Goal: Register for event/course

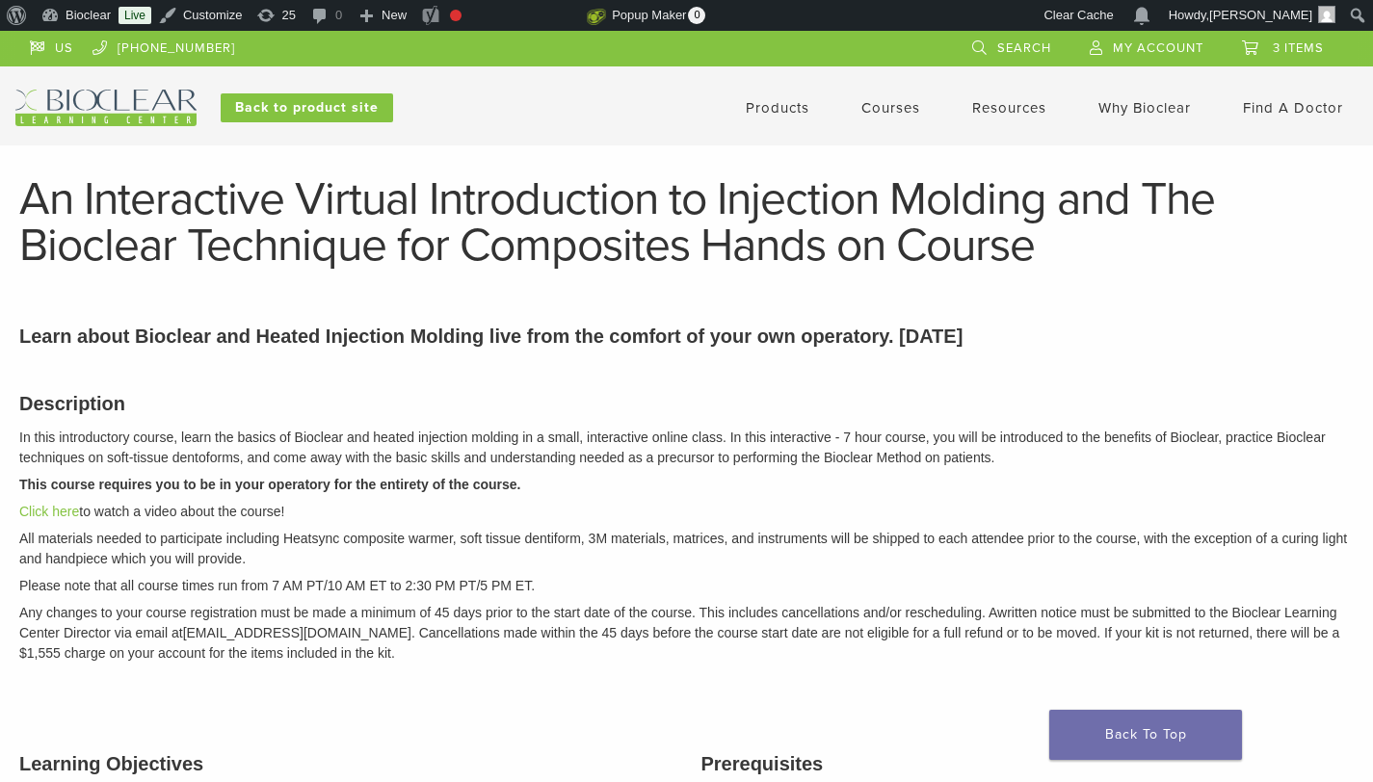
click at [783, 104] on link "Products" at bounding box center [778, 107] width 64 height 17
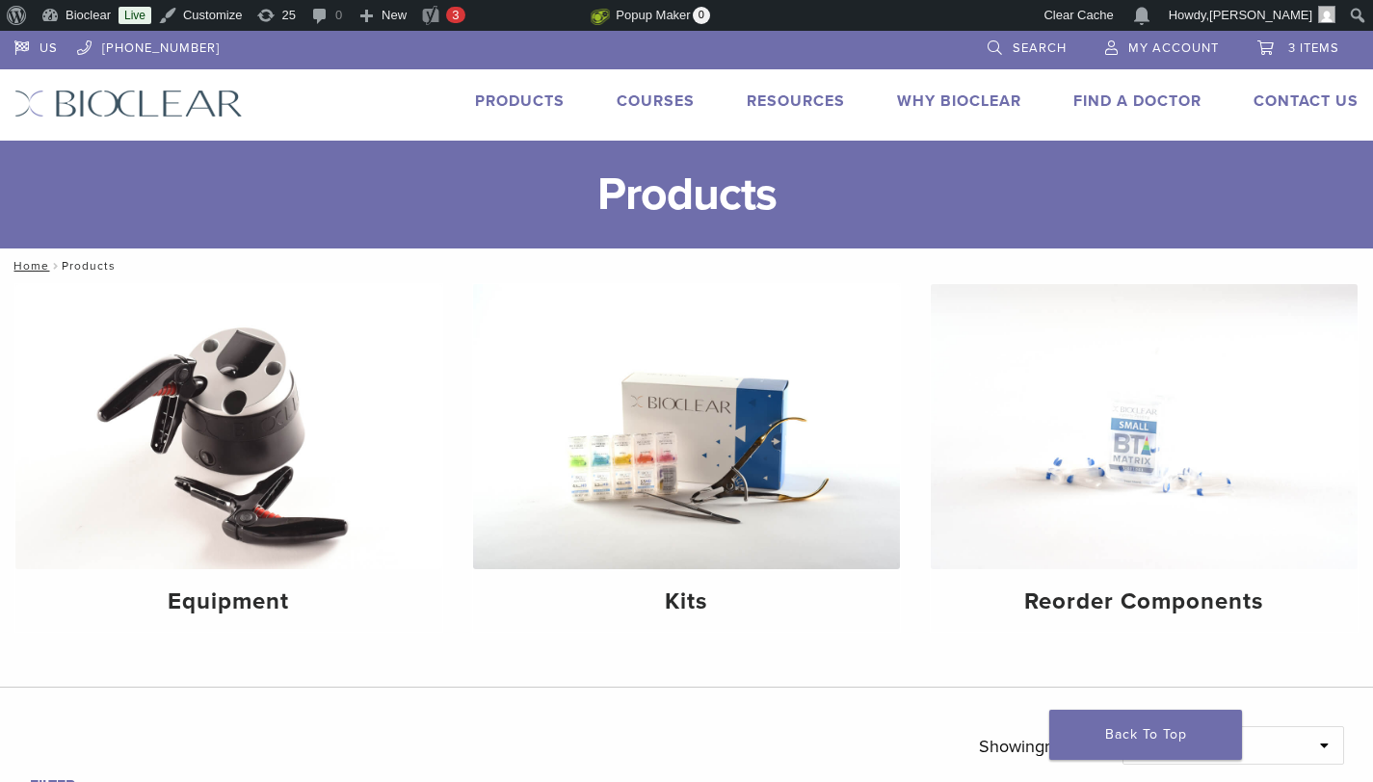
click at [669, 98] on link "Courses" at bounding box center [656, 101] width 78 height 19
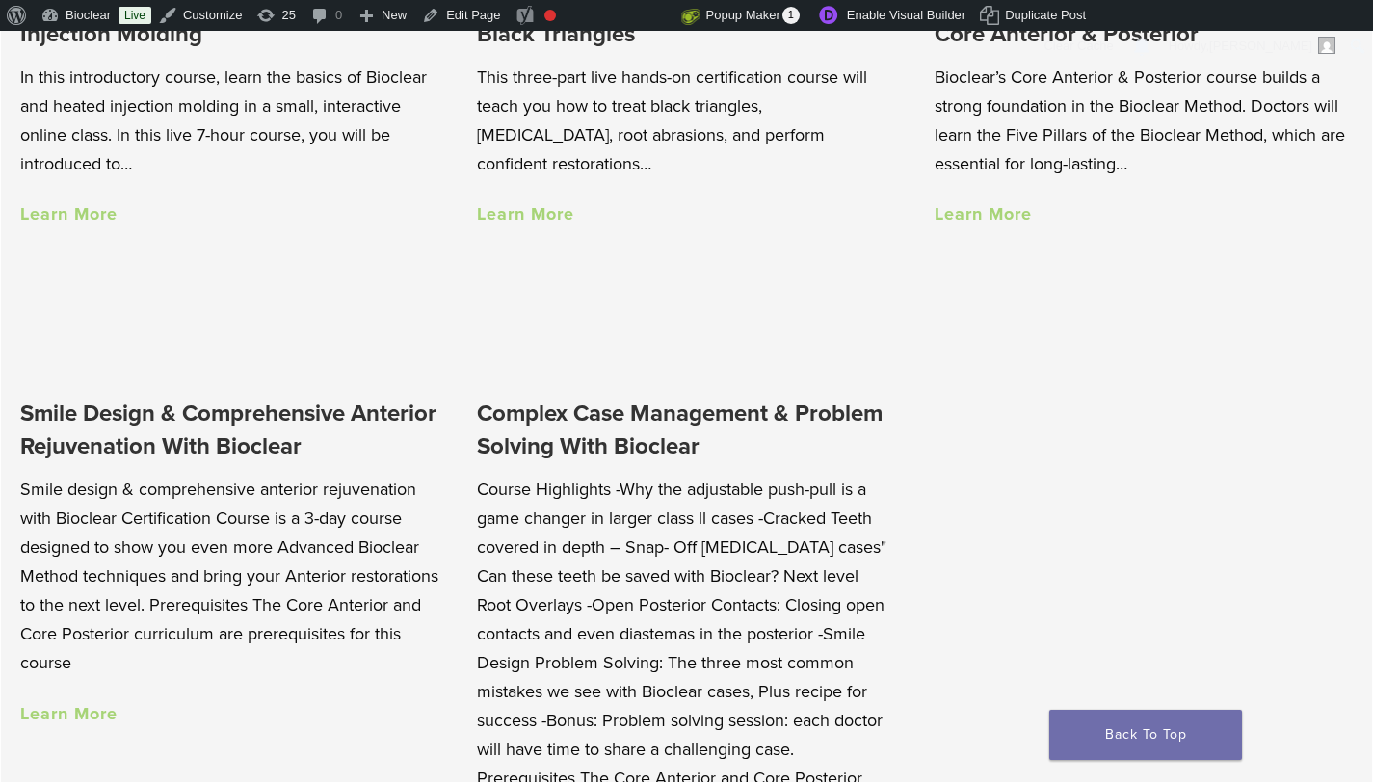
scroll to position [1771, 0]
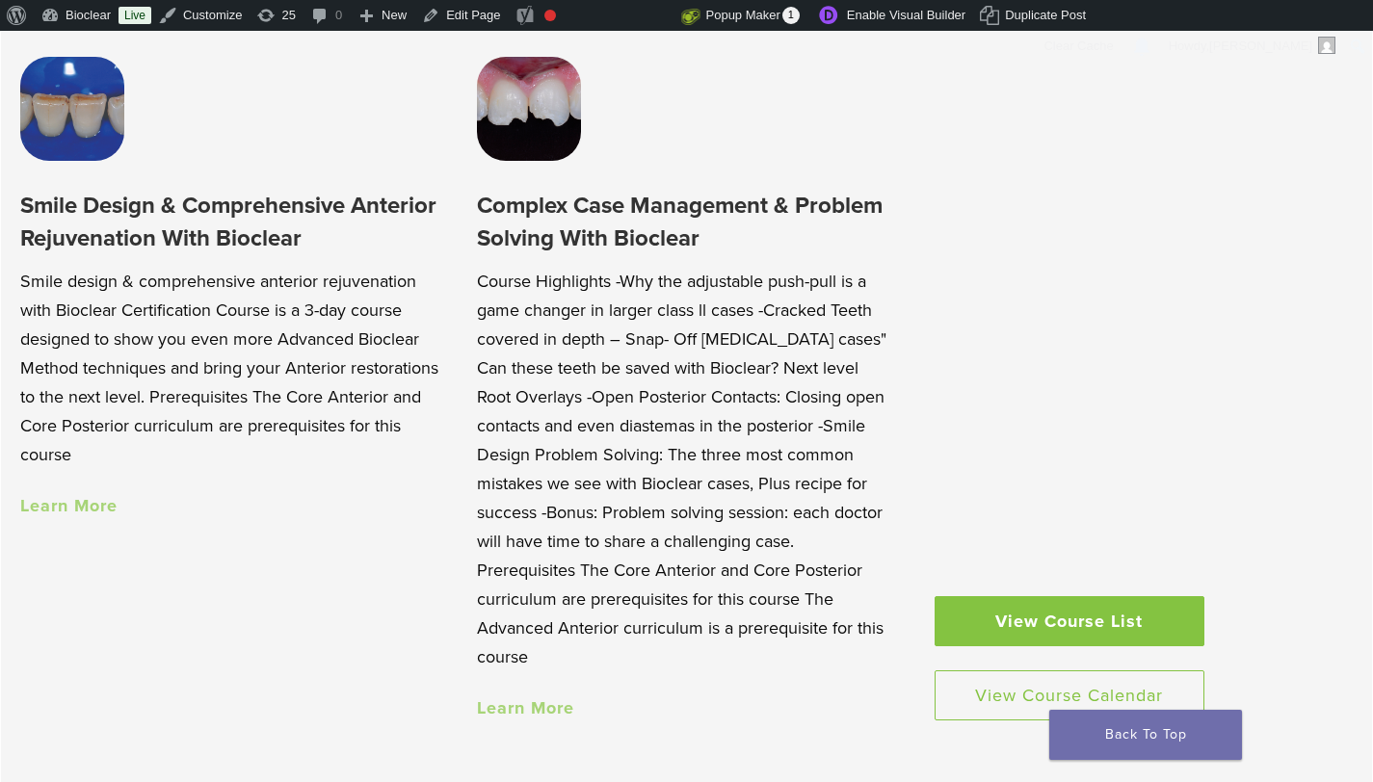
click at [555, 697] on link "Learn More" at bounding box center [525, 707] width 97 height 21
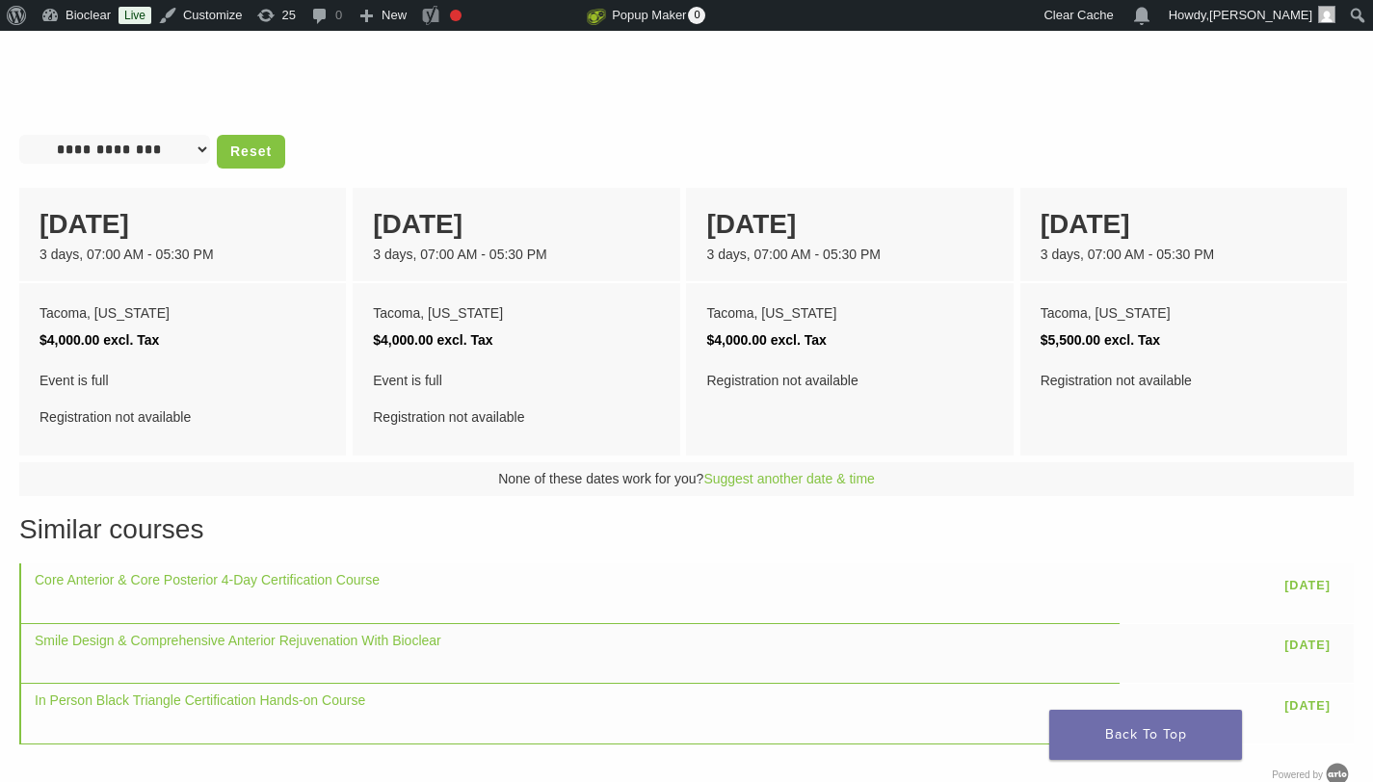
scroll to position [853, 0]
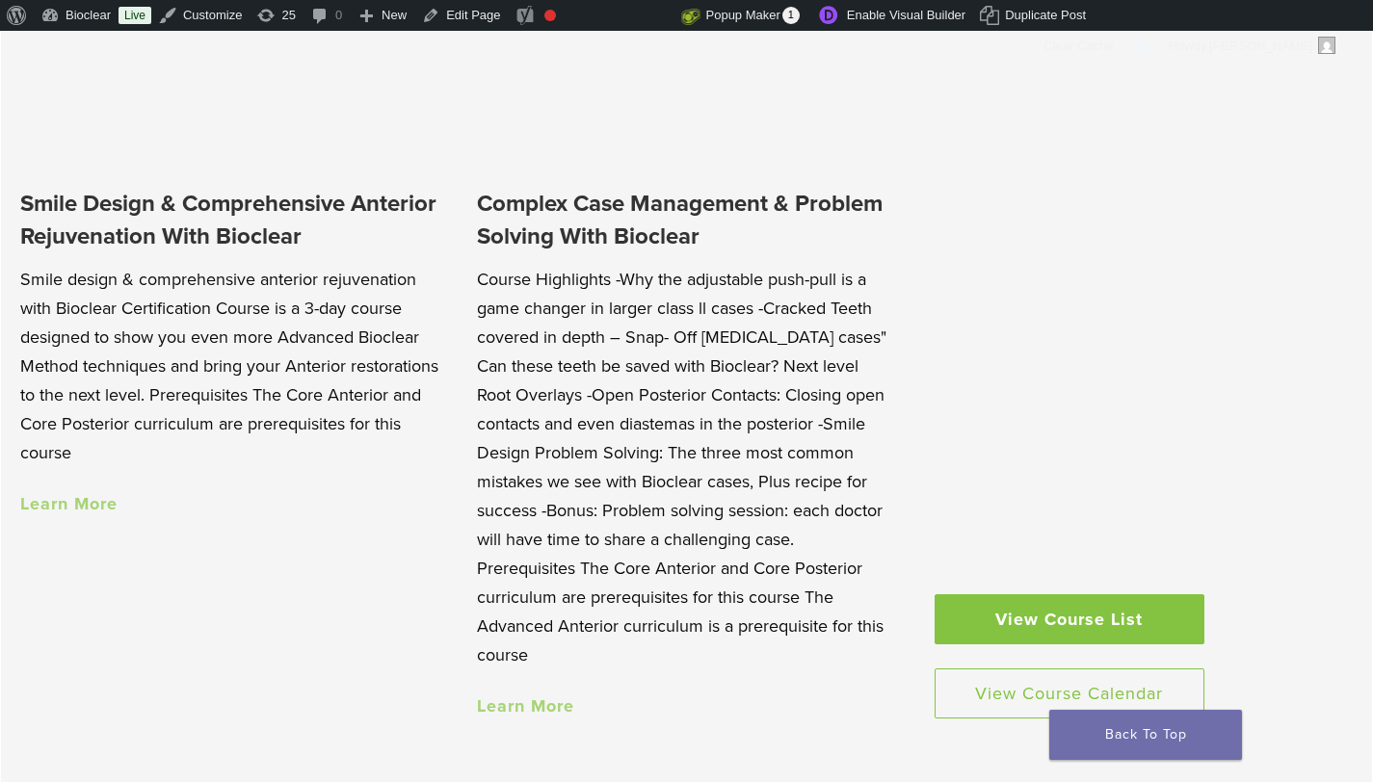
scroll to position [1774, 0]
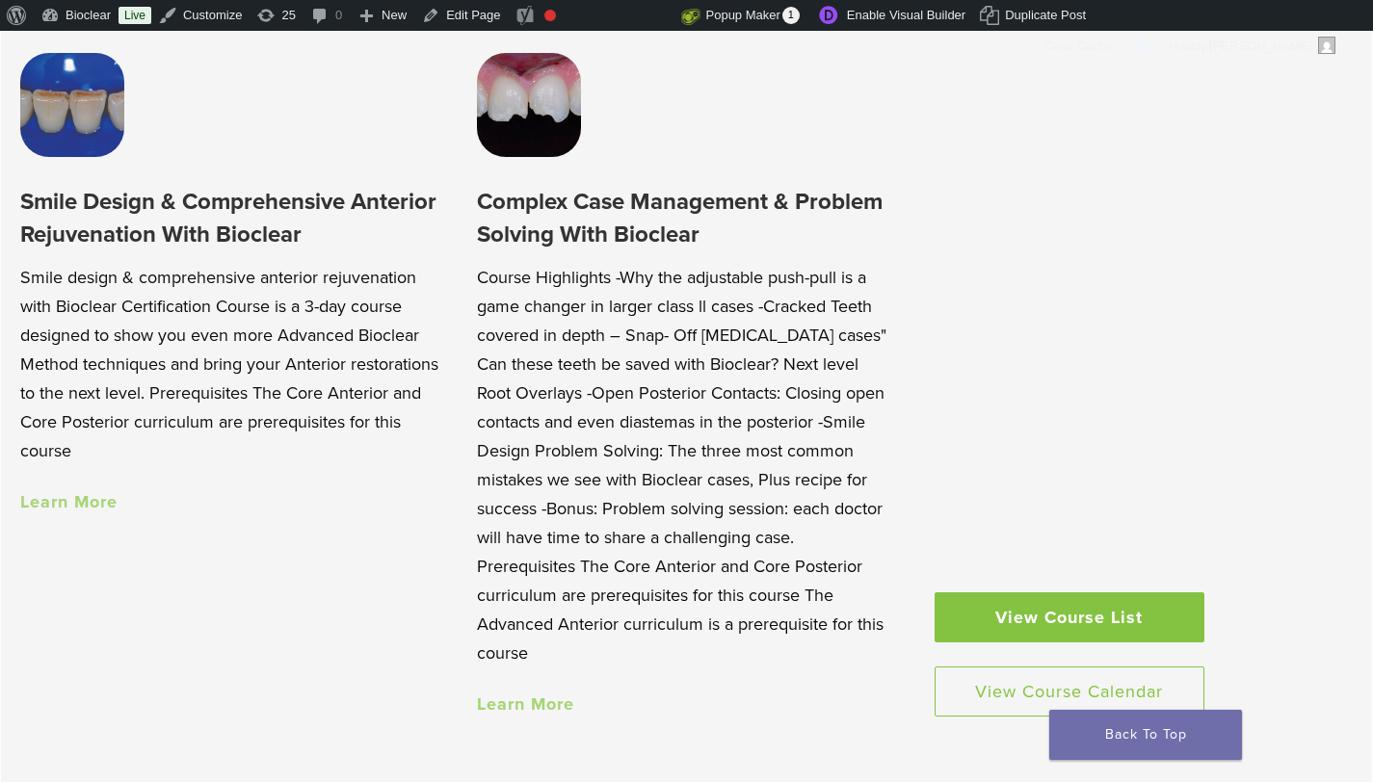
click at [659, 218] on h3 "Complex Case Management & Problem Solving With Bioclear" at bounding box center [686, 218] width 419 height 65
click at [538, 694] on link "Learn More" at bounding box center [525, 704] width 97 height 21
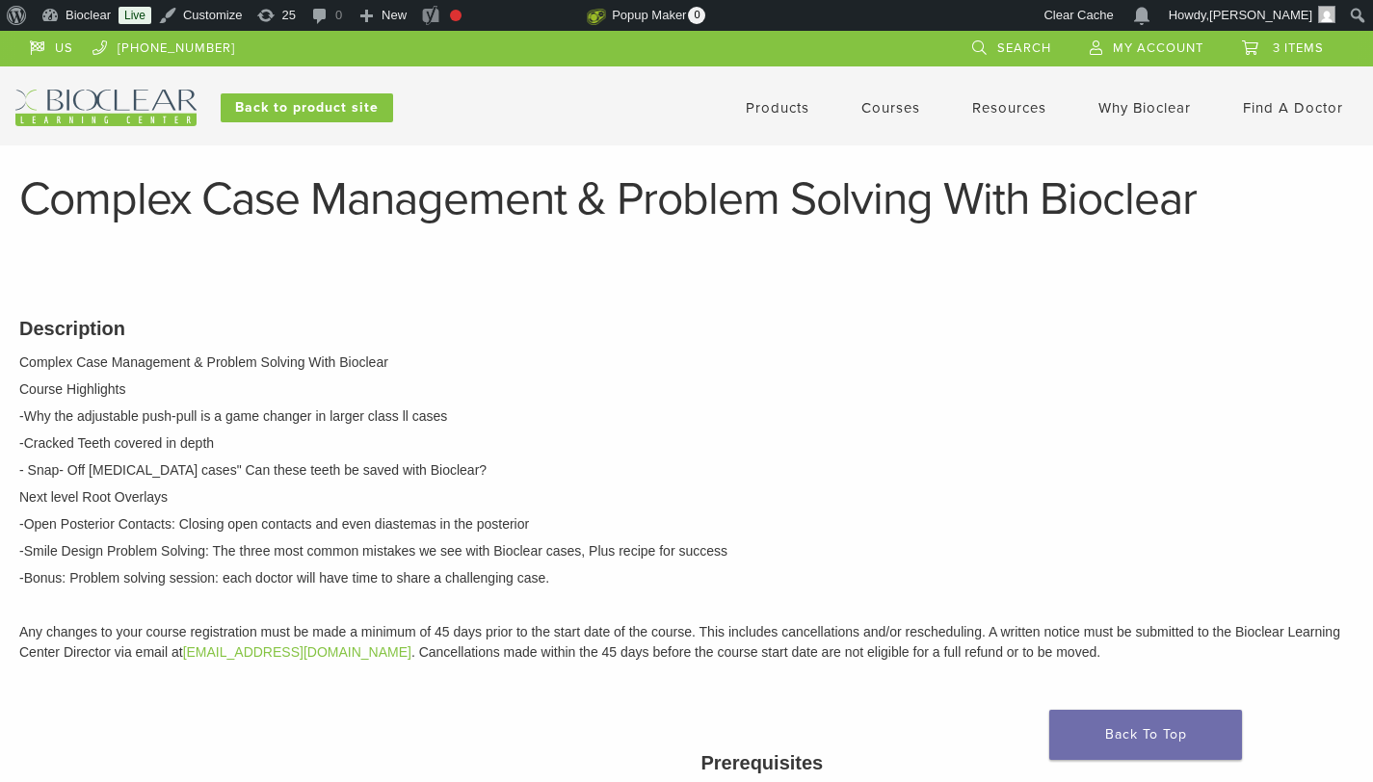
click at [881, 99] on link "Courses" at bounding box center [890, 107] width 59 height 17
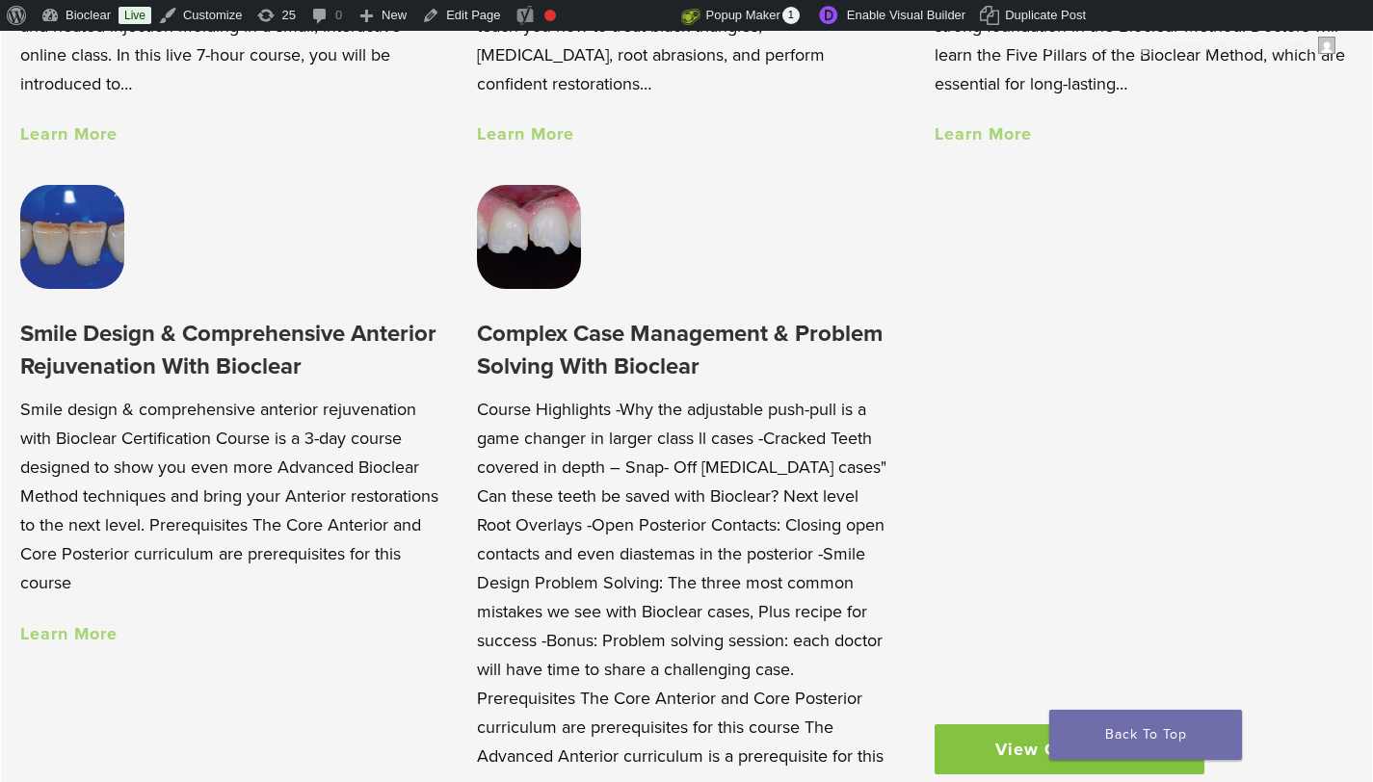
scroll to position [1785, 0]
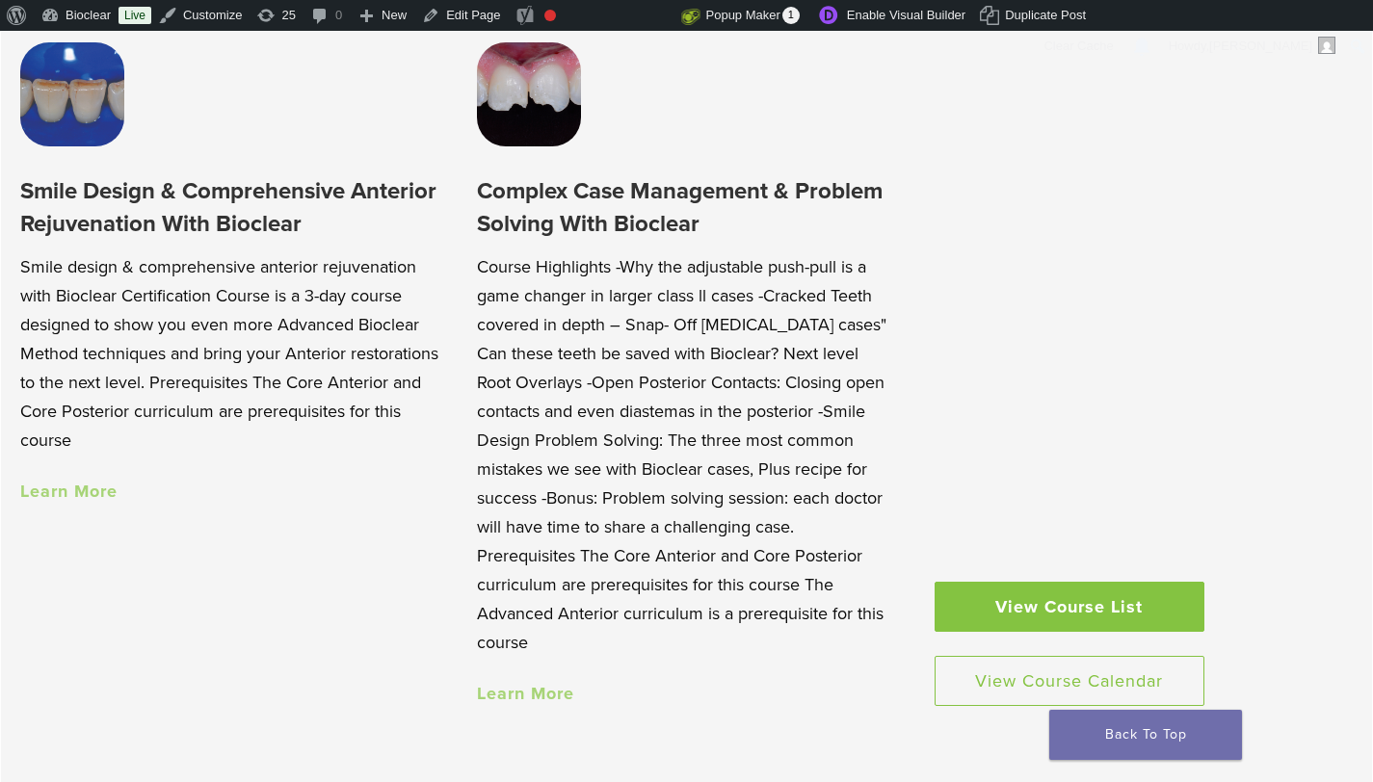
click at [1048, 554] on div "View Course List View Course Calendar" at bounding box center [1069, 373] width 270 height 663
click at [1073, 584] on link "View Course List" at bounding box center [1069, 607] width 270 height 50
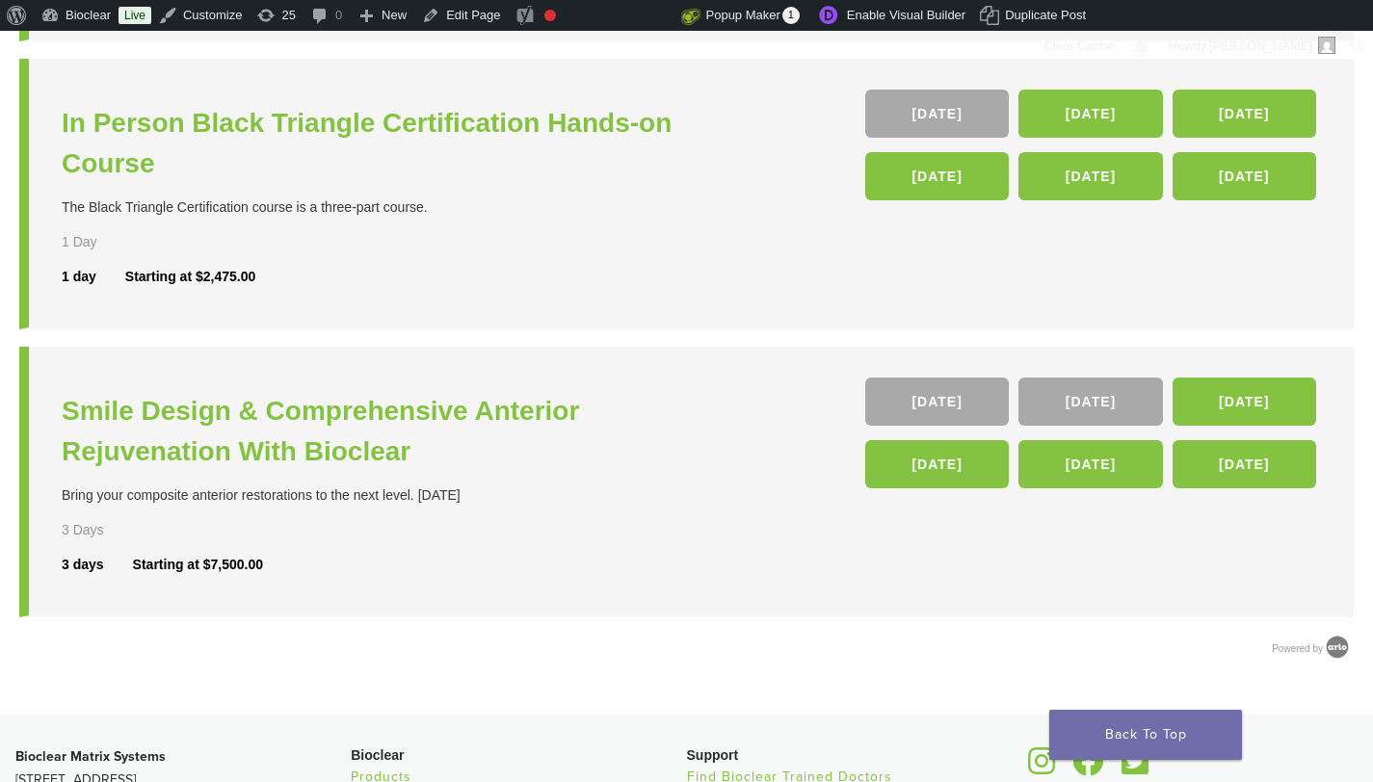
scroll to position [790, 0]
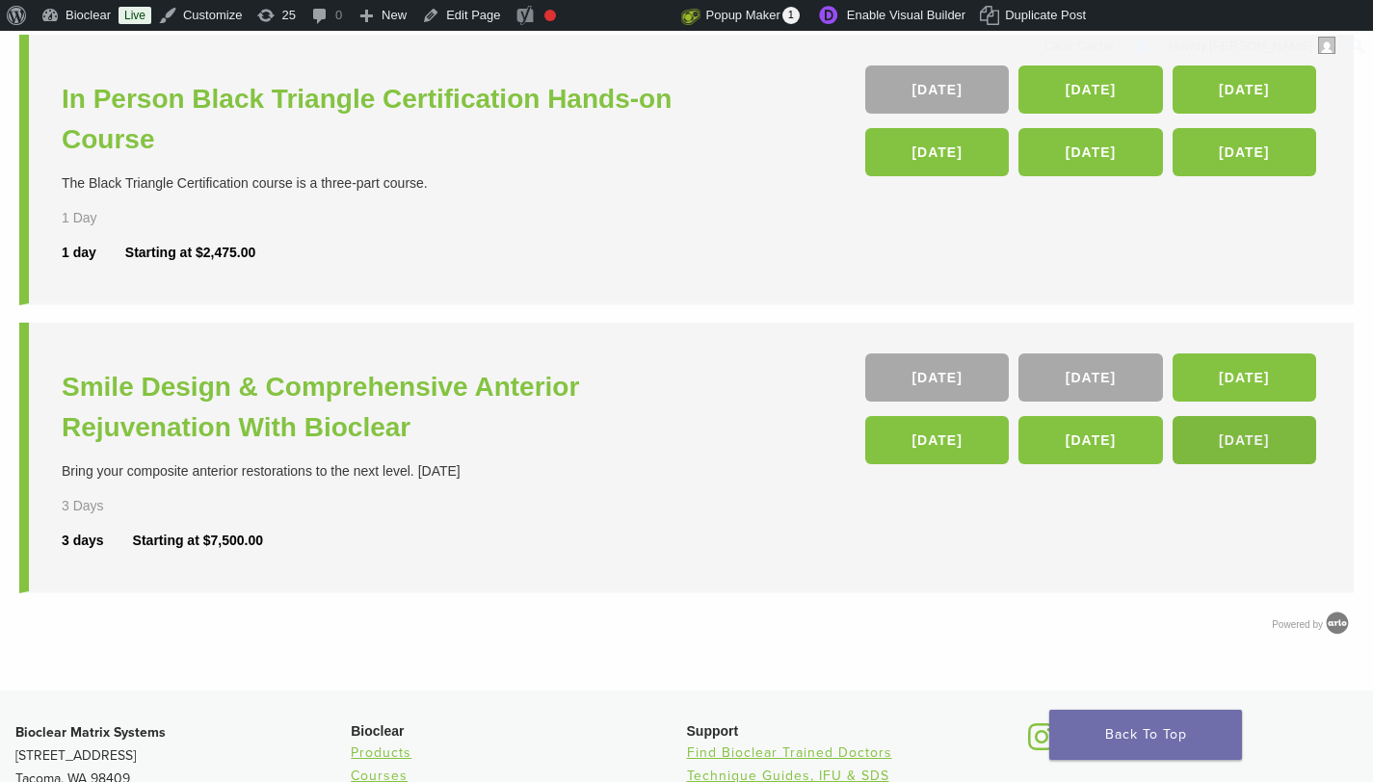
click at [1269, 438] on link "[DATE]" at bounding box center [1244, 440] width 144 height 48
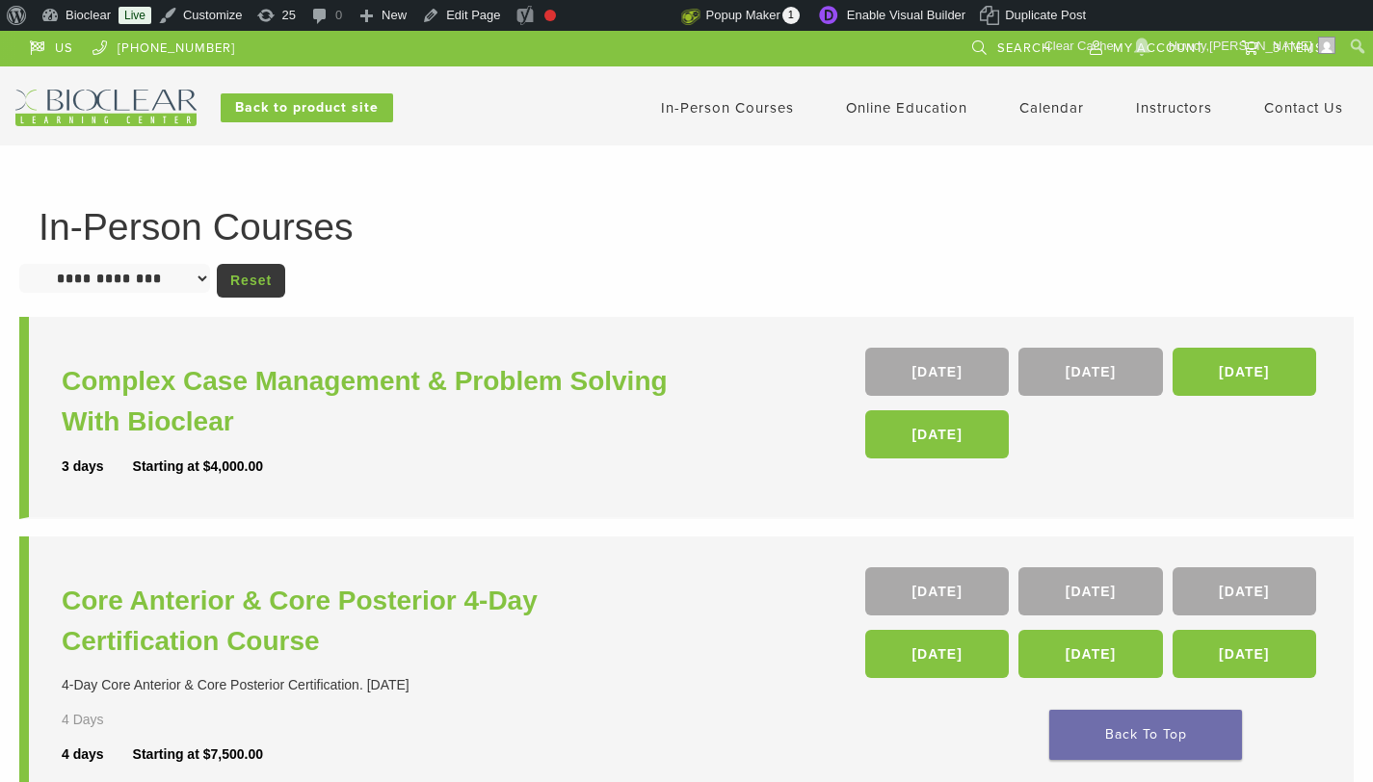
scroll to position [790, 0]
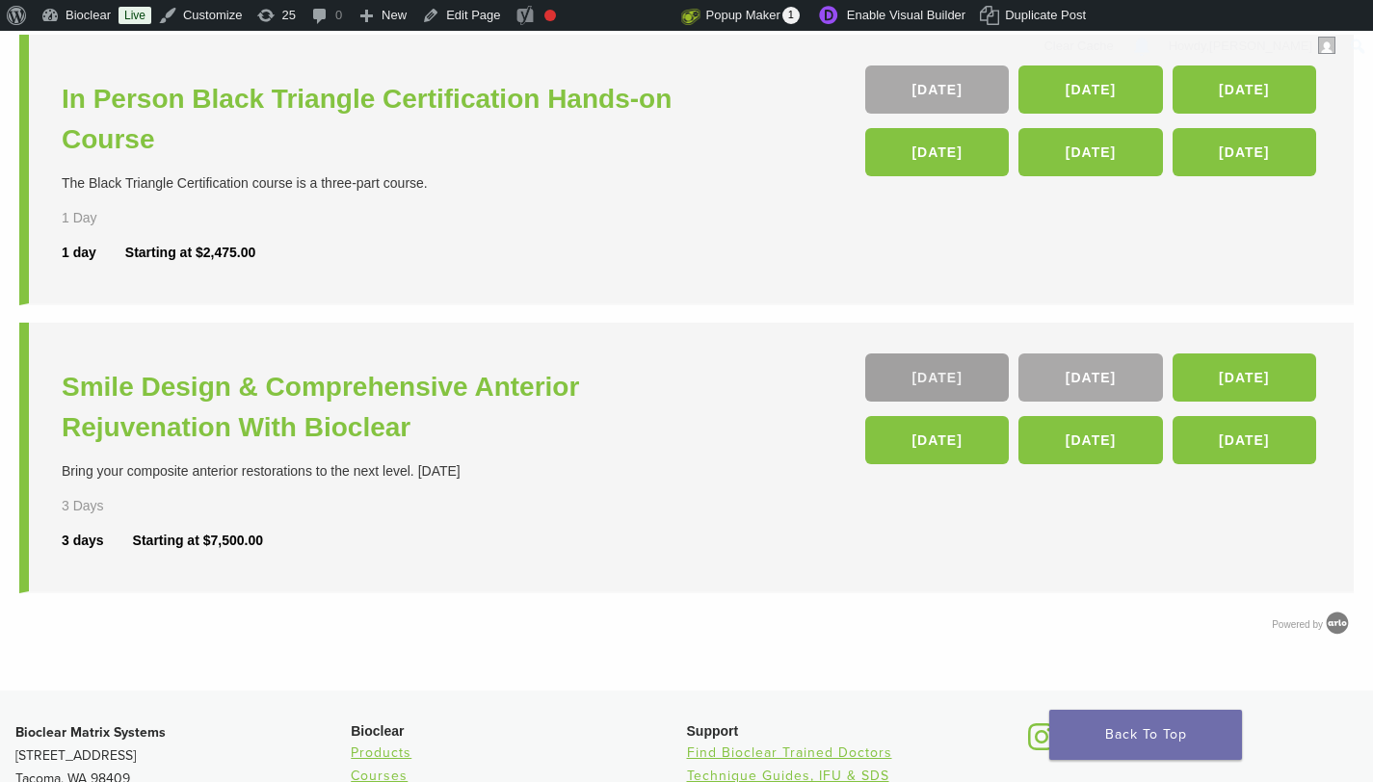
click at [968, 363] on link "[DATE]" at bounding box center [937, 378] width 144 height 48
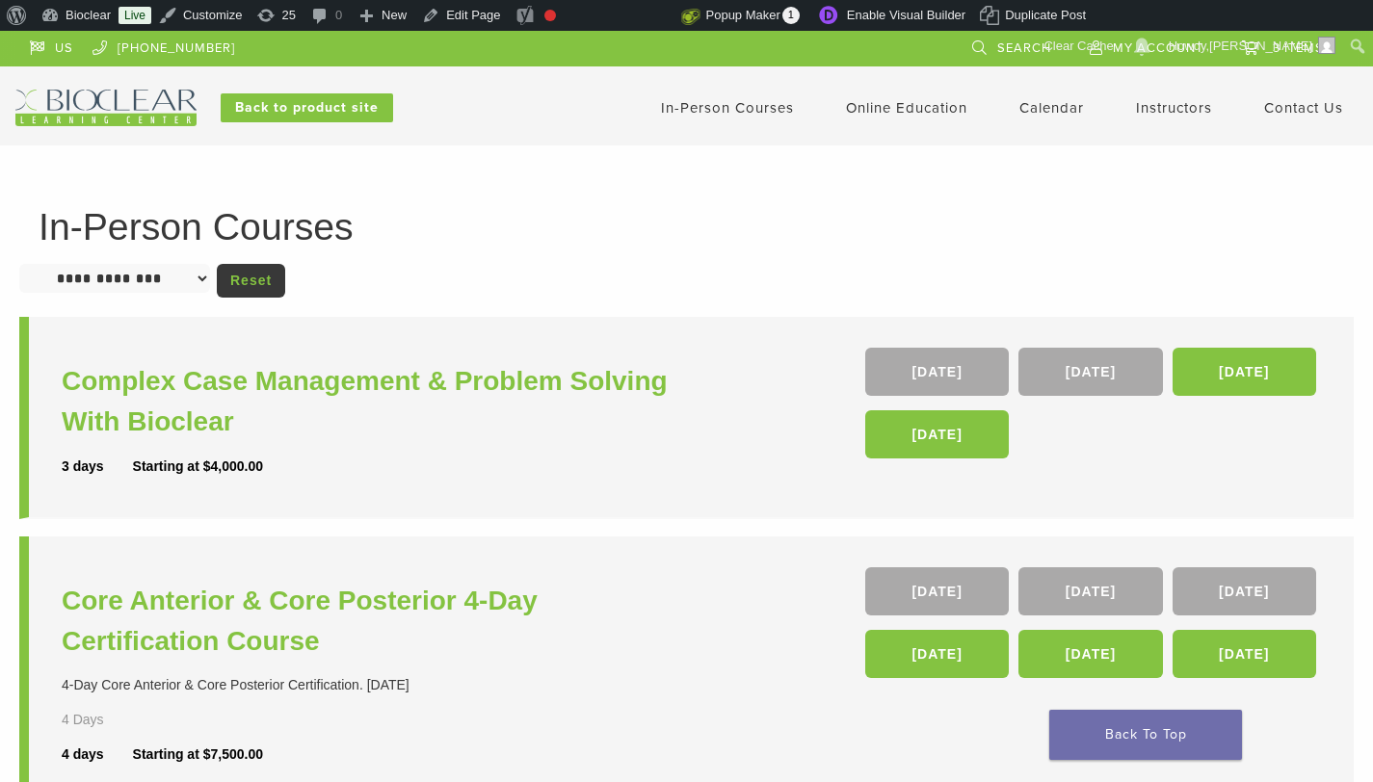
scroll to position [790, 0]
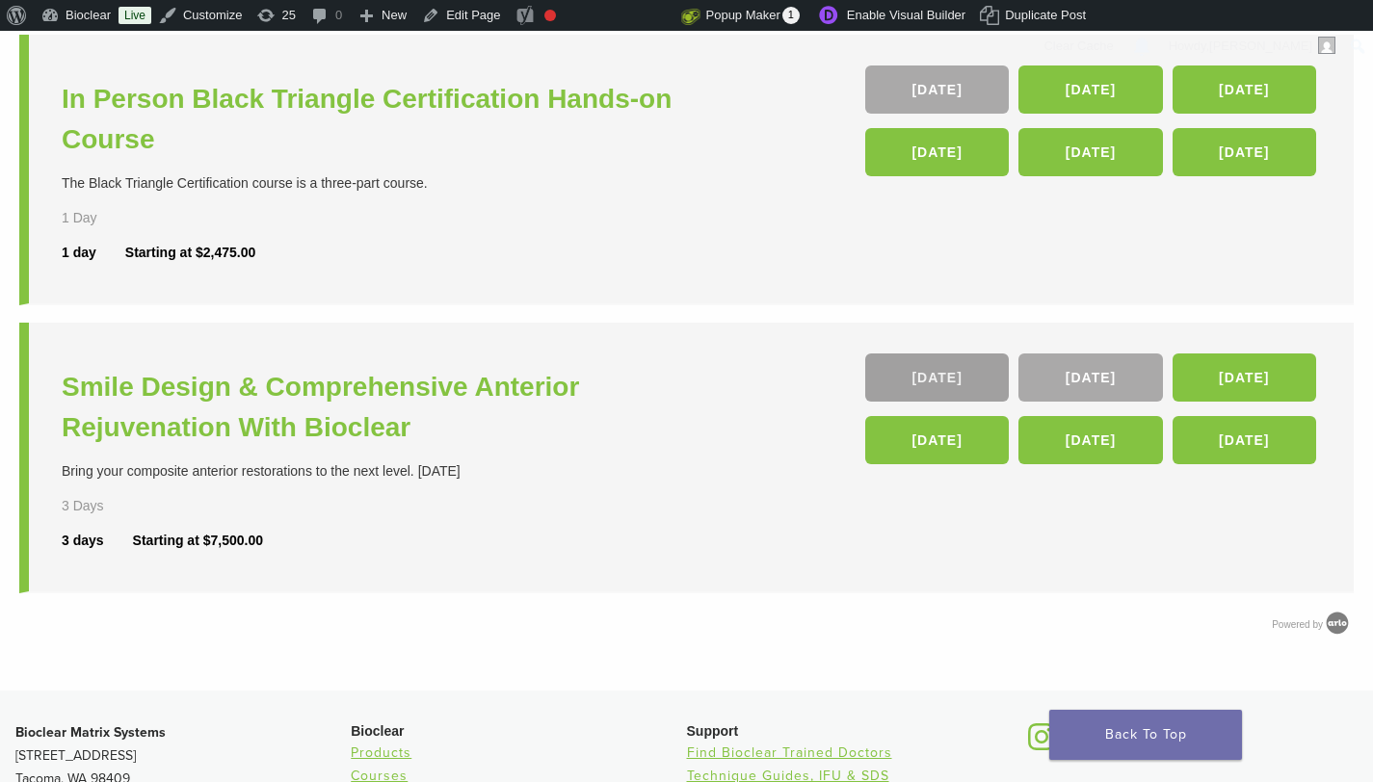
click at [952, 383] on link "18 Sep" at bounding box center [937, 378] width 144 height 48
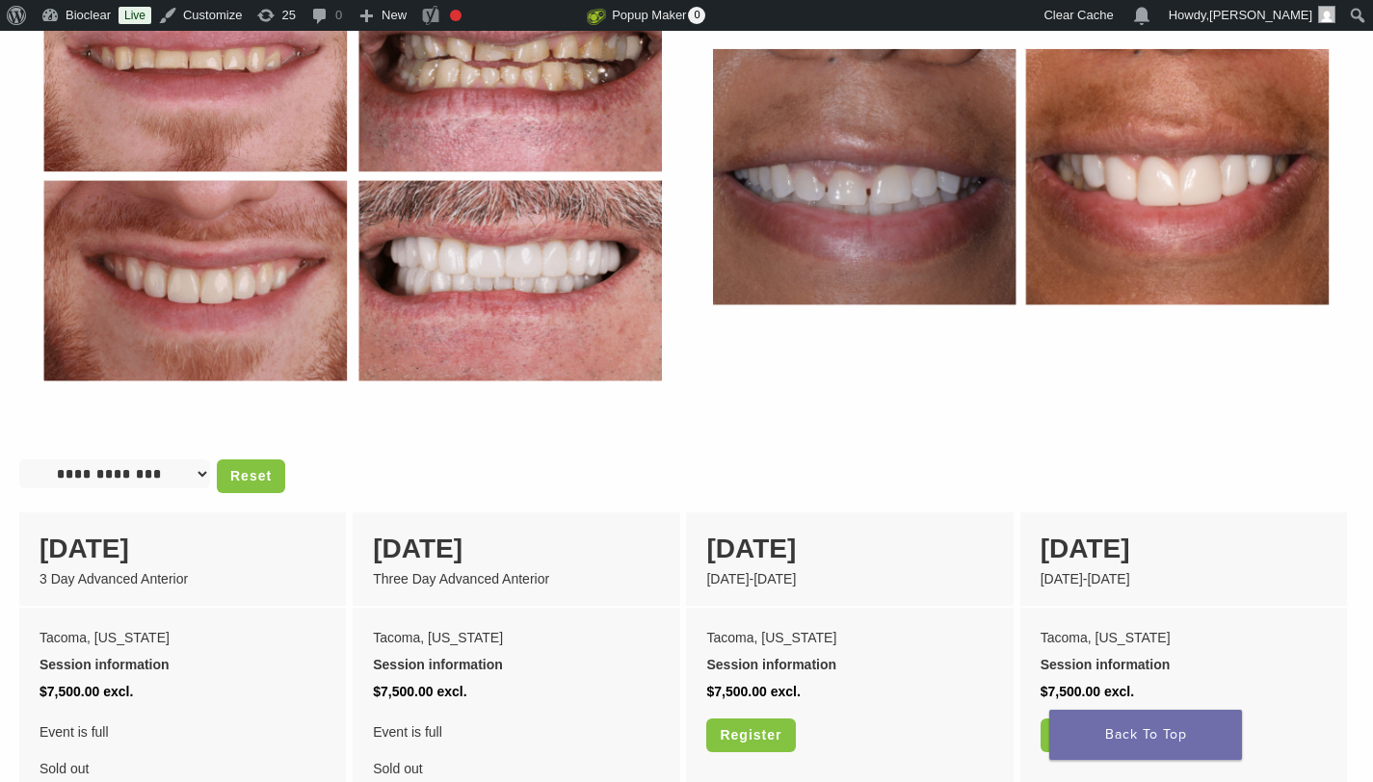
scroll to position [1142, 0]
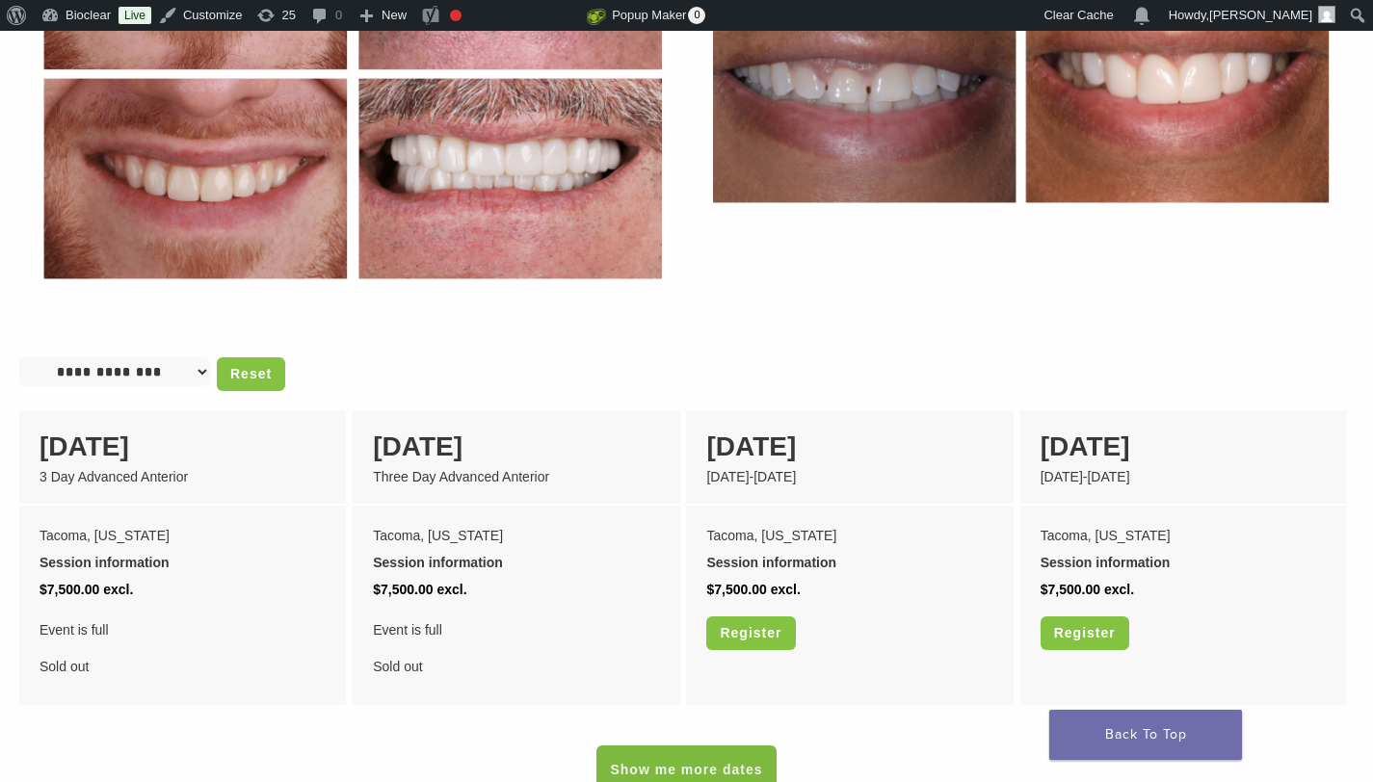
click at [712, 756] on link "Show me more dates" at bounding box center [685, 770] width 179 height 48
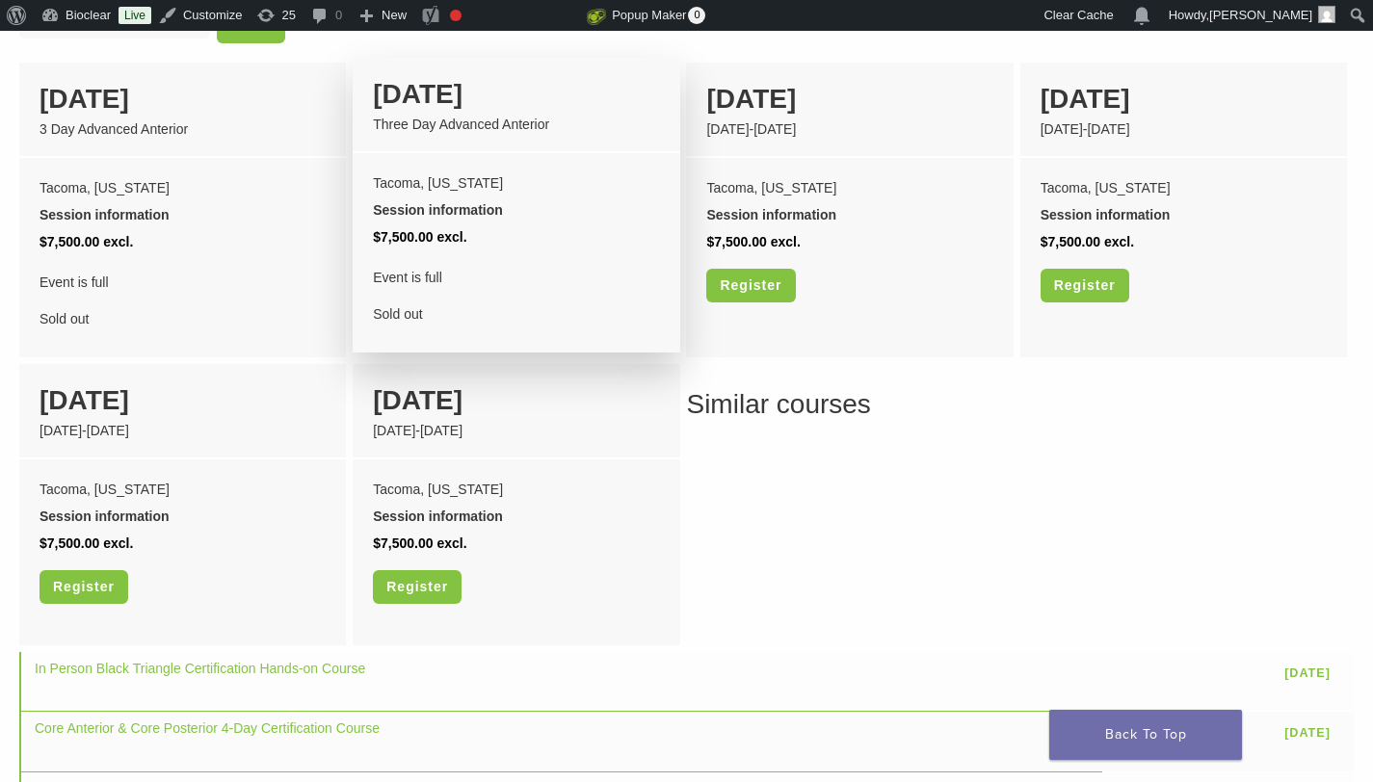
scroll to position [1484, 0]
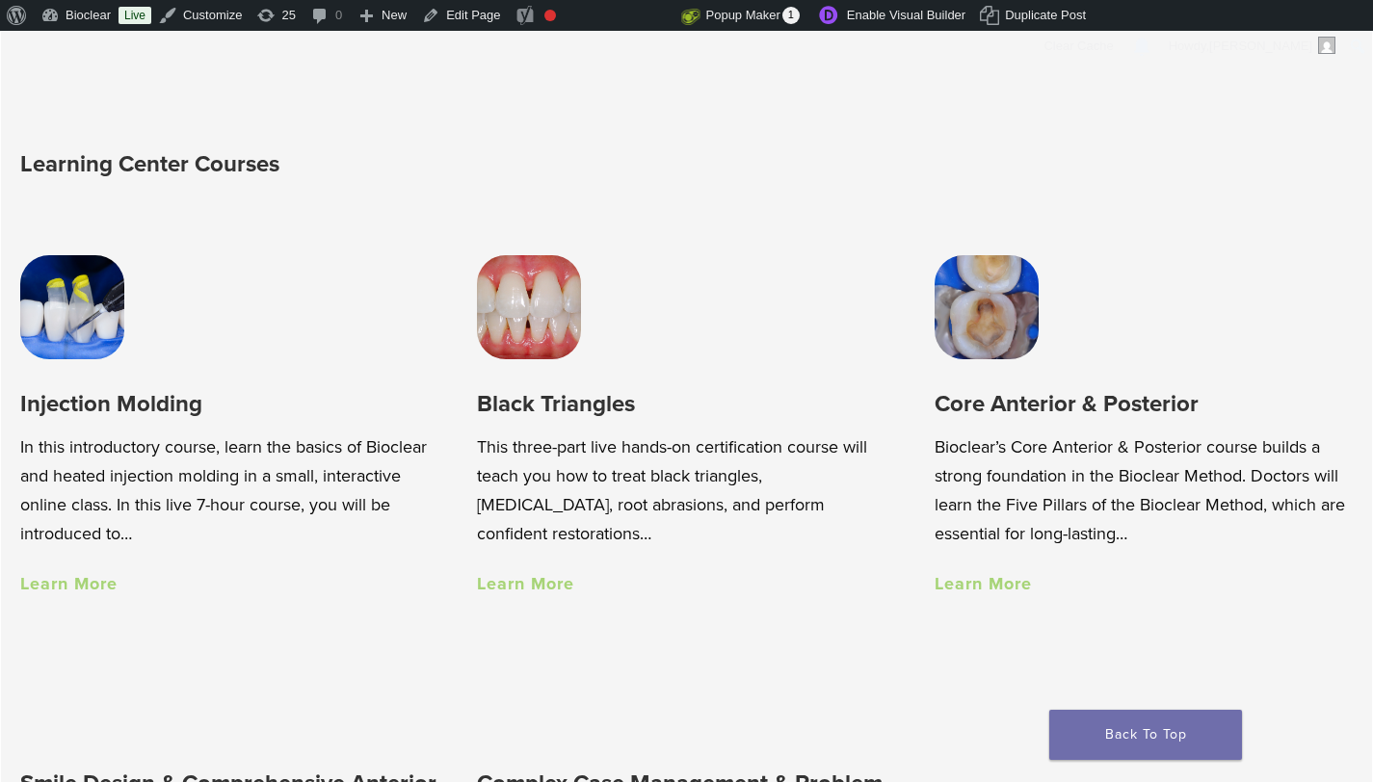
scroll to position [1145, 0]
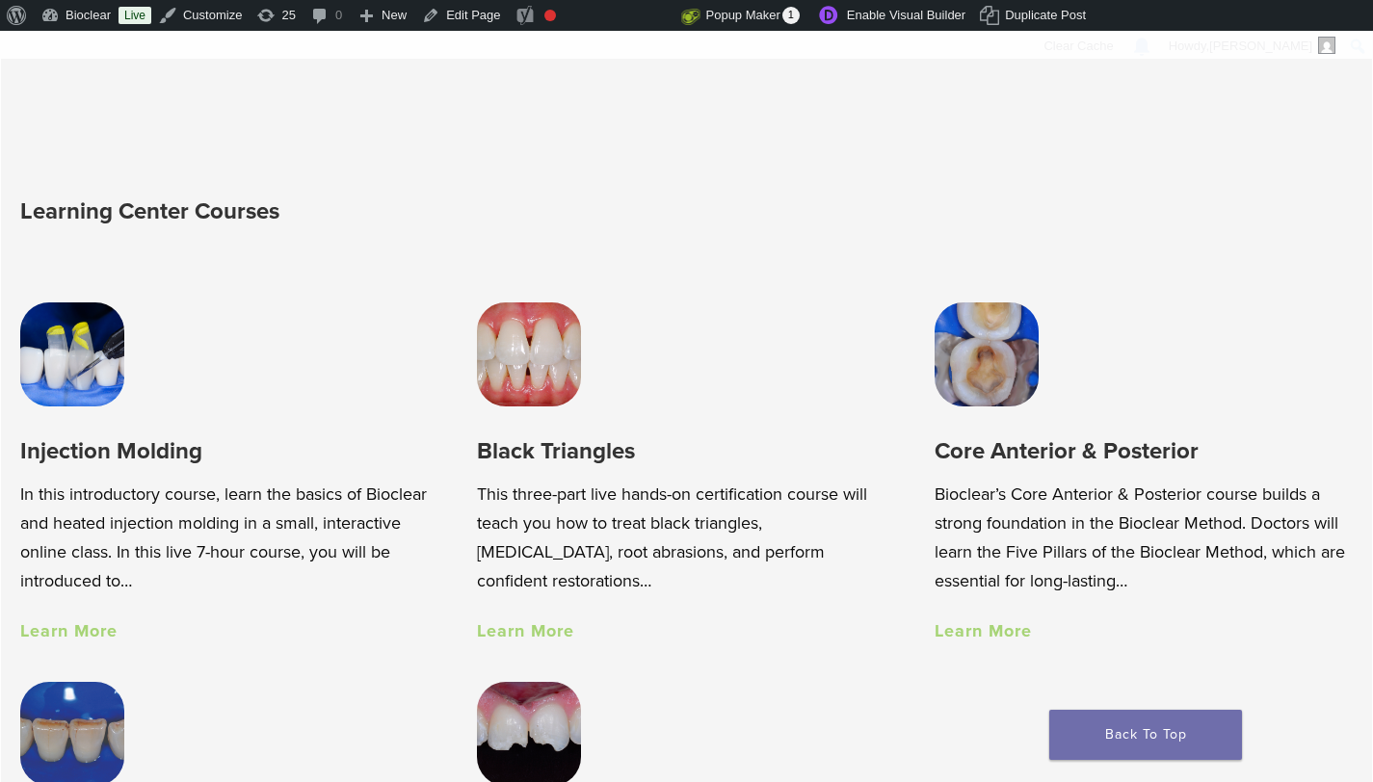
click at [60, 637] on link "Learn More" at bounding box center [68, 630] width 97 height 21
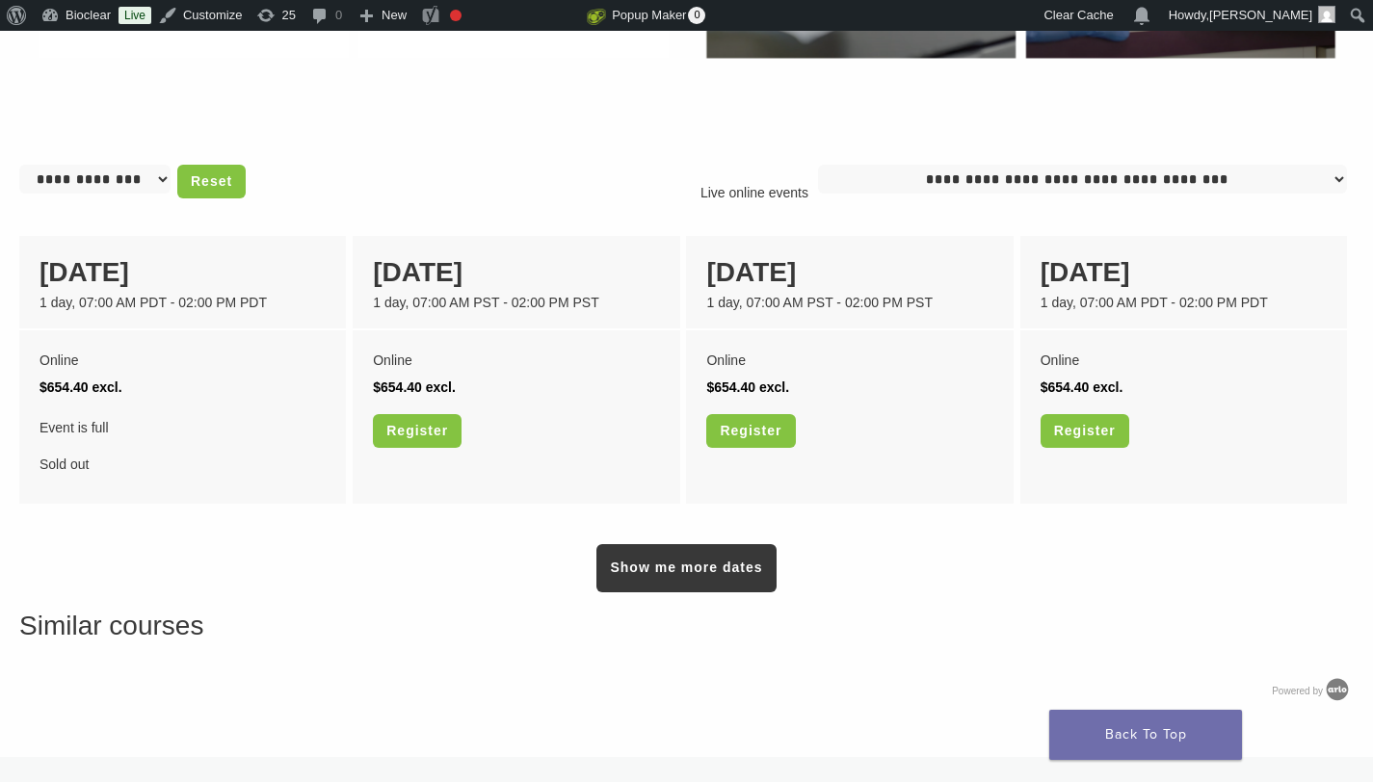
scroll to position [1532, 0]
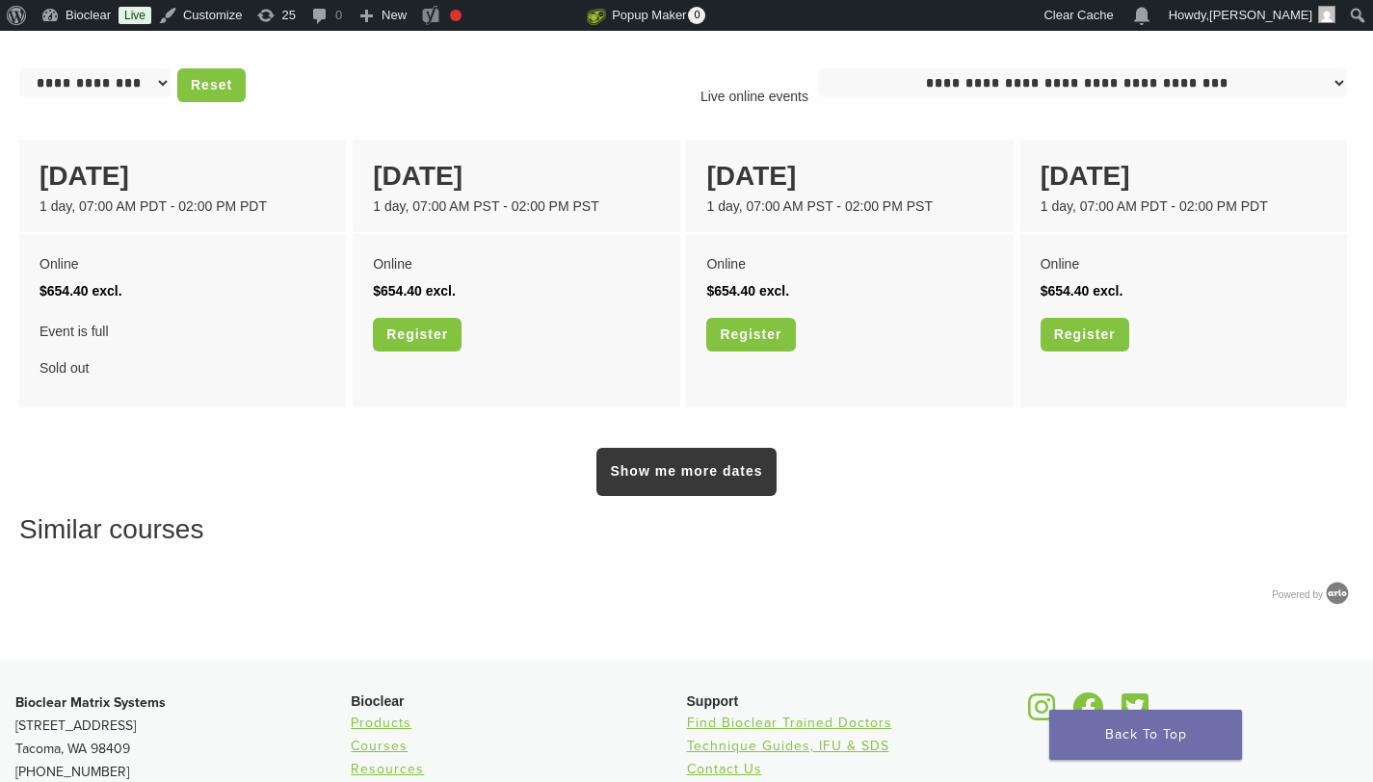
scroll to position [1532, 0]
